Goal: Task Accomplishment & Management: Manage account settings

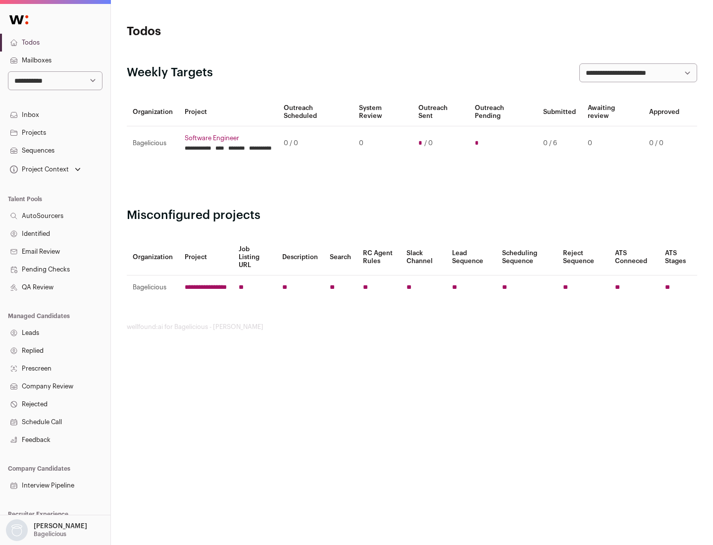
click at [55, 132] on link "Projects" at bounding box center [55, 133] width 110 height 18
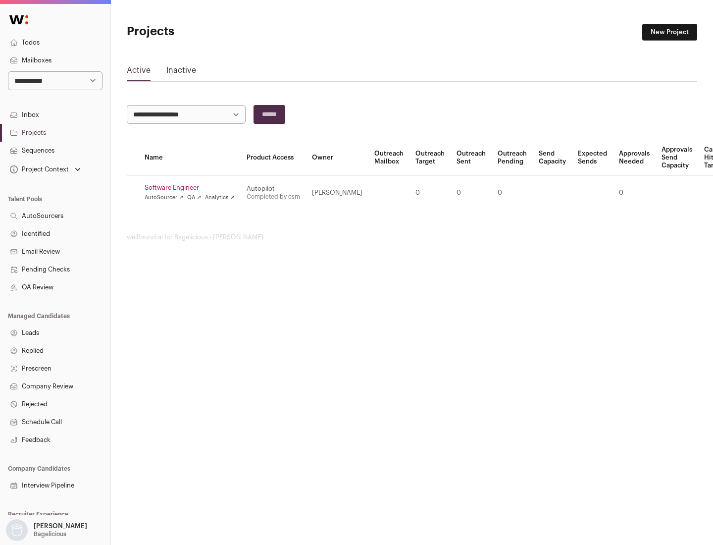
click at [193, 188] on link "Software Engineer" at bounding box center [190, 188] width 90 height 8
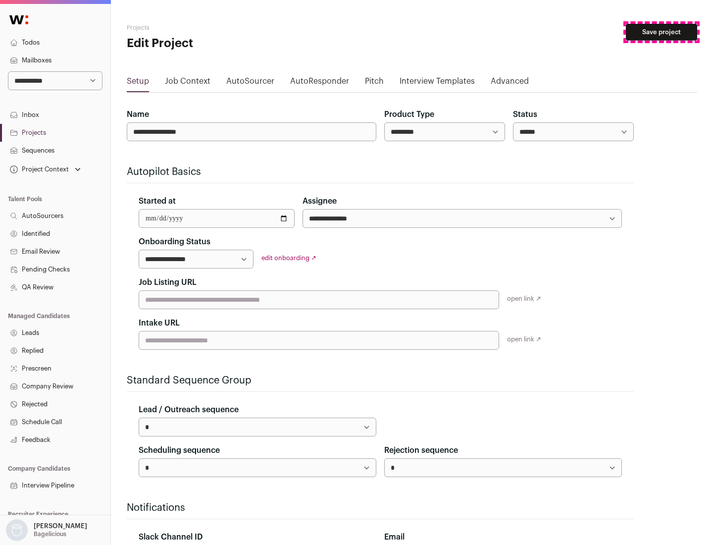
click at [662, 32] on button "Save project" at bounding box center [661, 32] width 71 height 17
